Goal: Task Accomplishment & Management: Manage account settings

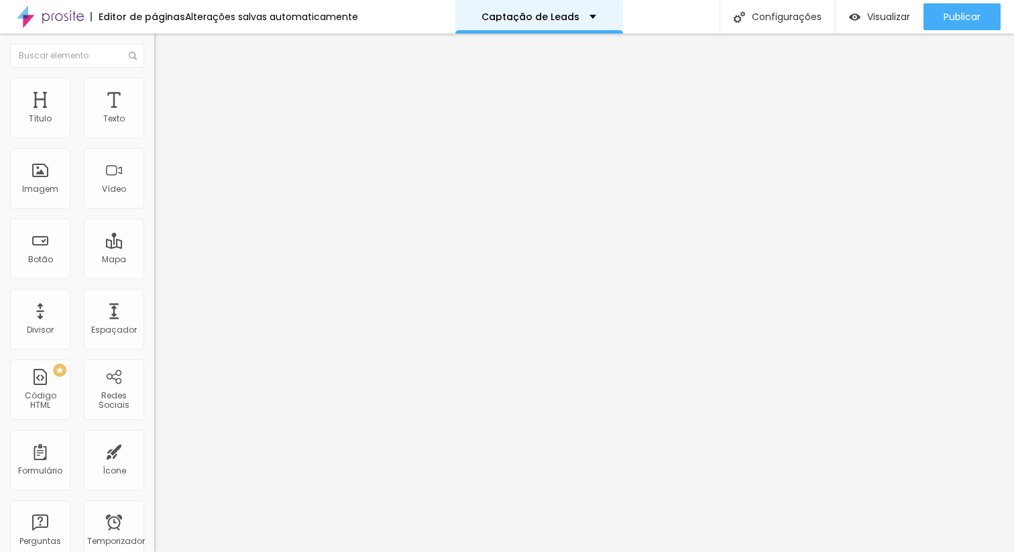
click at [504, 15] on font "Captação de Leads" at bounding box center [530, 16] width 98 height 13
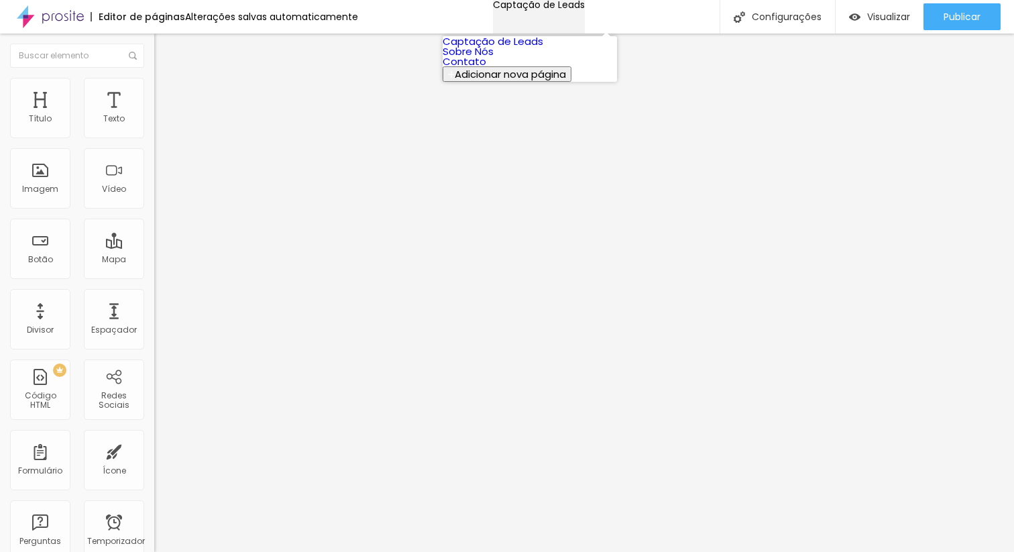
click at [504, 11] on font "Captação de Leads" at bounding box center [539, 4] width 92 height 13
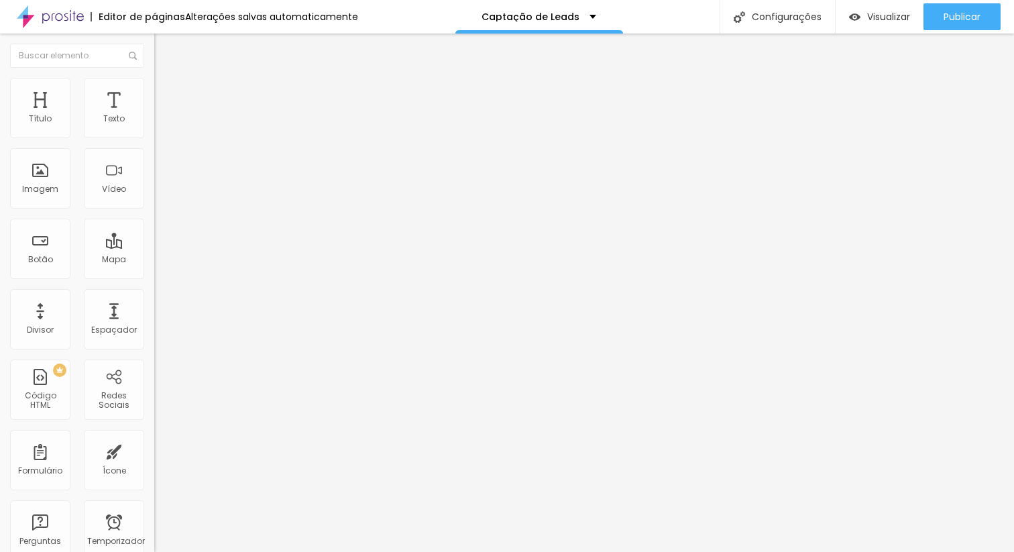
click at [164, 50] on img "button" at bounding box center [169, 49] width 11 height 11
click at [164, 48] on img "button" at bounding box center [169, 49] width 11 height 11
click at [86, 17] on div at bounding box center [43, 17] width 87 height 34
click at [545, 11] on div "Captação de Leads" at bounding box center [539, 17] width 168 height 34
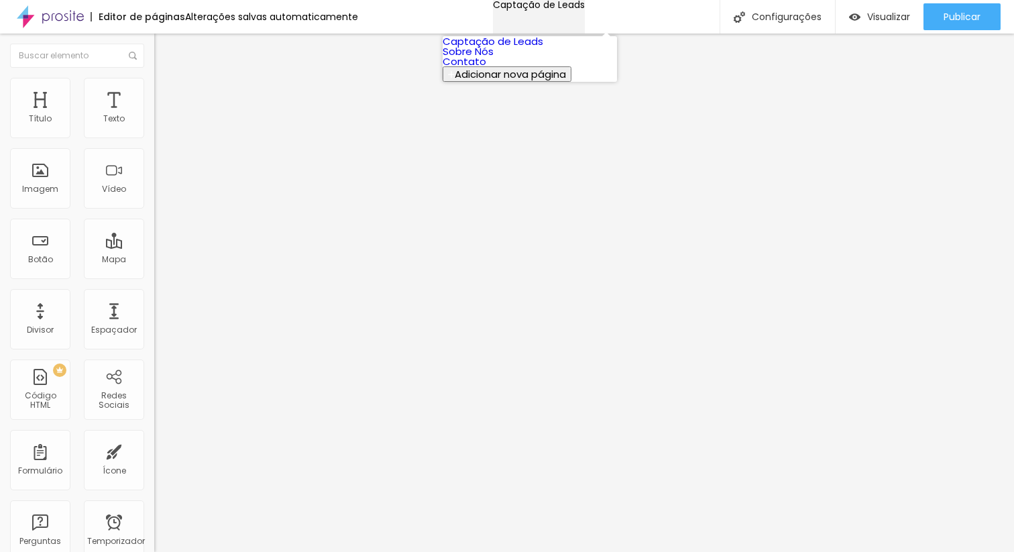
click at [545, 11] on font "Captação de Leads" at bounding box center [539, 4] width 92 height 13
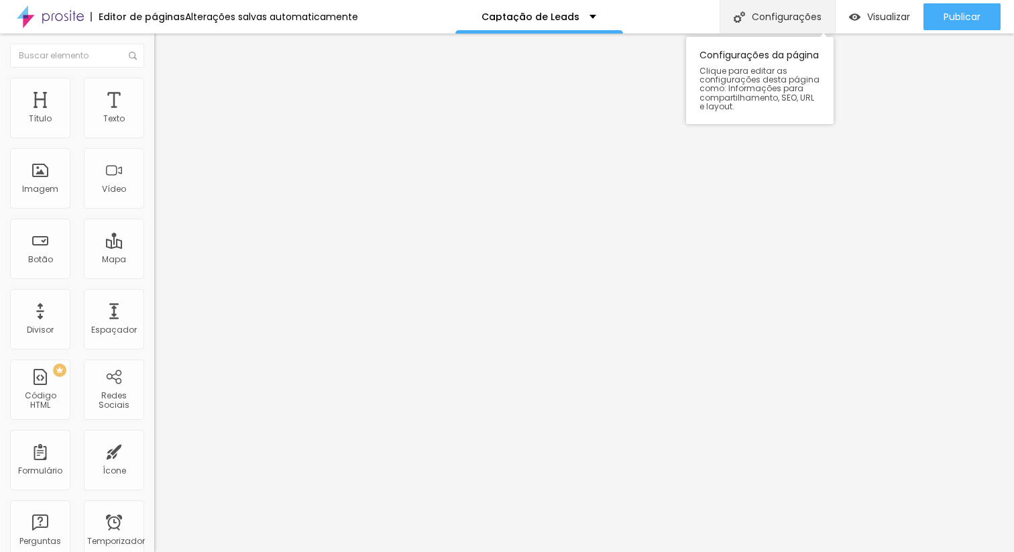
click at [756, 26] on div "Configurações" at bounding box center [776, 17] width 115 height 34
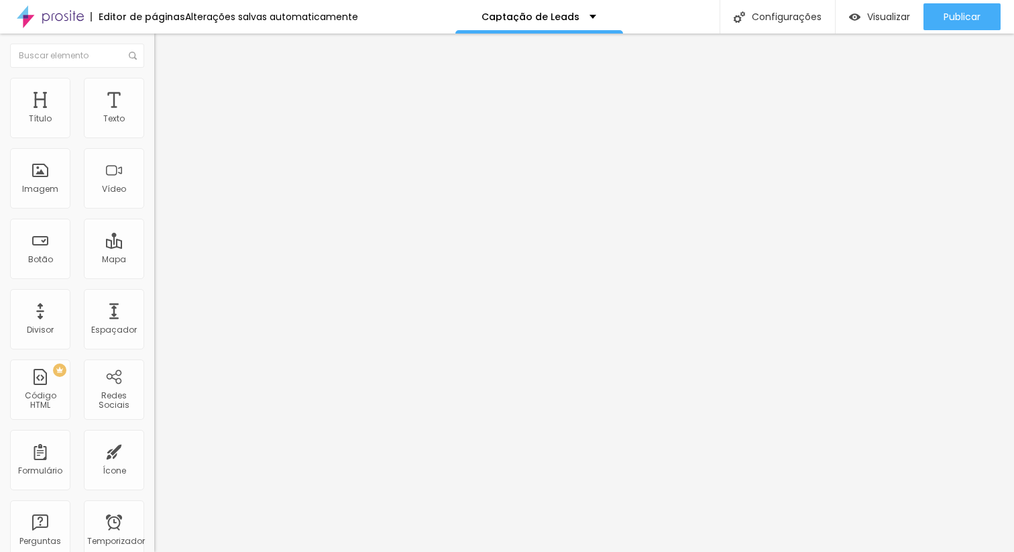
click at [44, 110] on div "Título" at bounding box center [40, 108] width 60 height 60
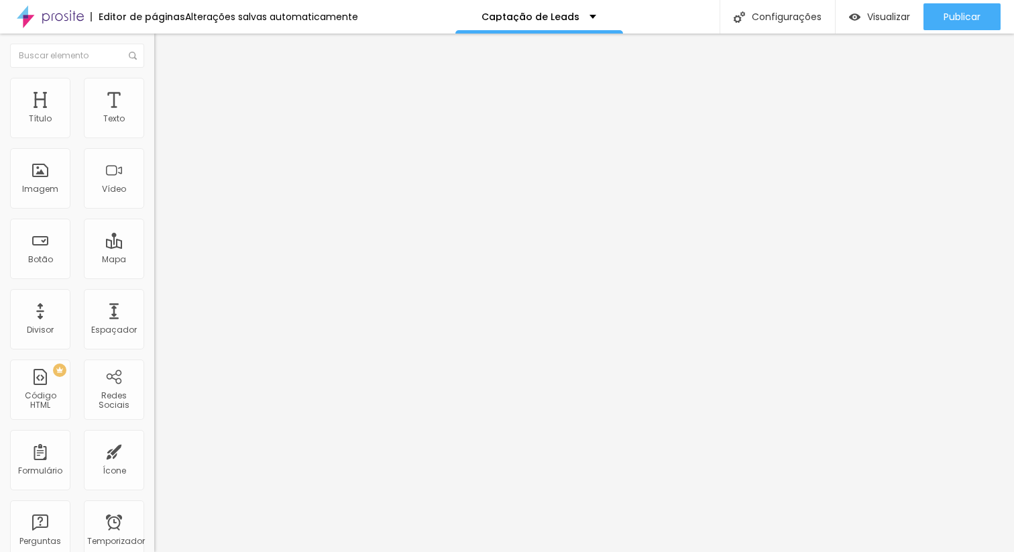
click at [76, 21] on img at bounding box center [50, 17] width 67 height 34
